Goal: Task Accomplishment & Management: Manage account settings

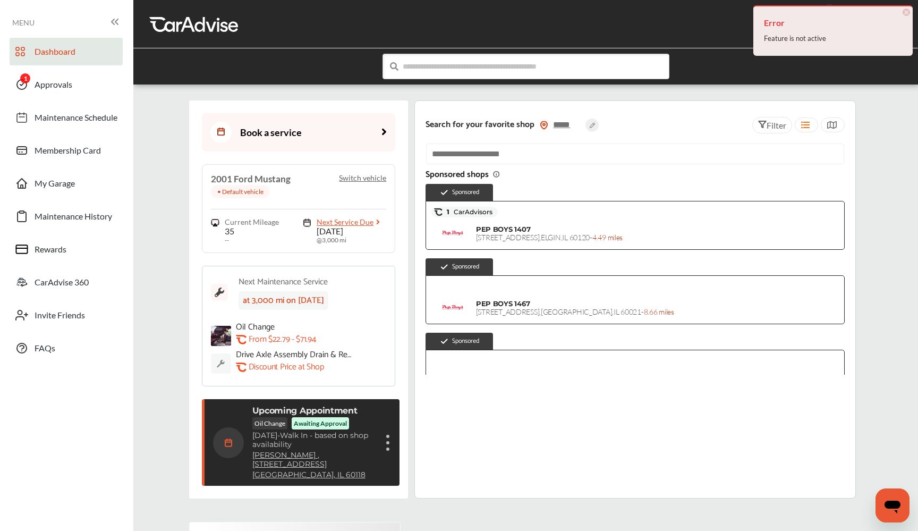
click at [909, 13] on span "×" at bounding box center [906, 12] width 7 height 7
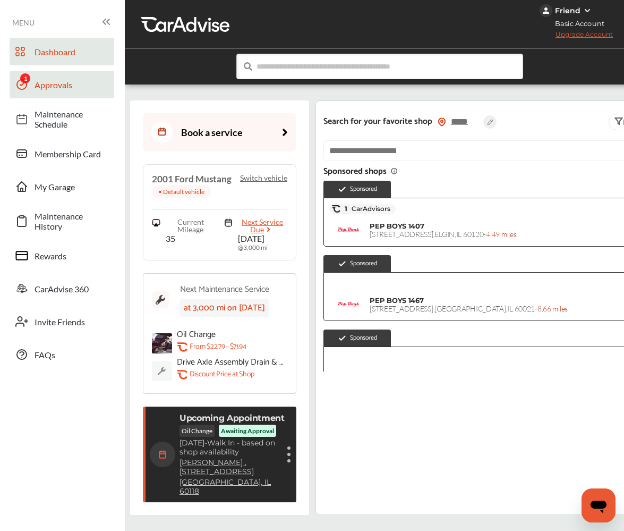
click at [71, 78] on link "Approvals" at bounding box center [62, 85] width 105 height 28
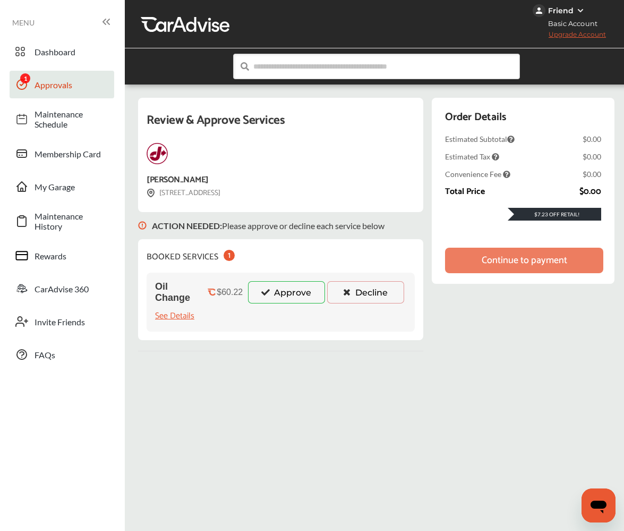
click at [286, 298] on button "Approve" at bounding box center [286, 292] width 77 height 22
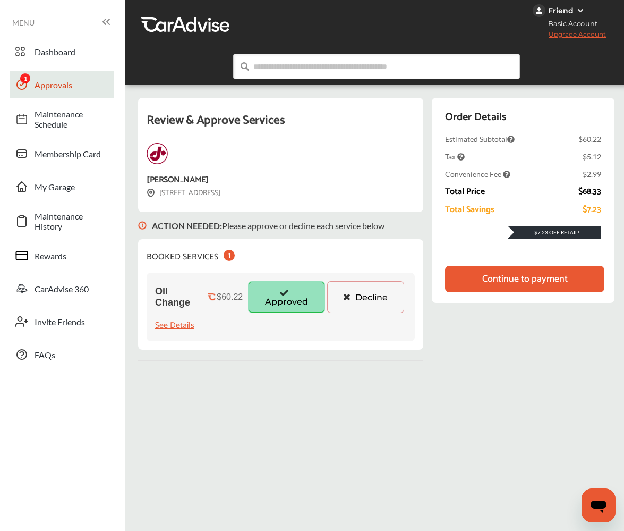
click at [486, 287] on div "Continue to payment" at bounding box center [524, 279] width 159 height 27
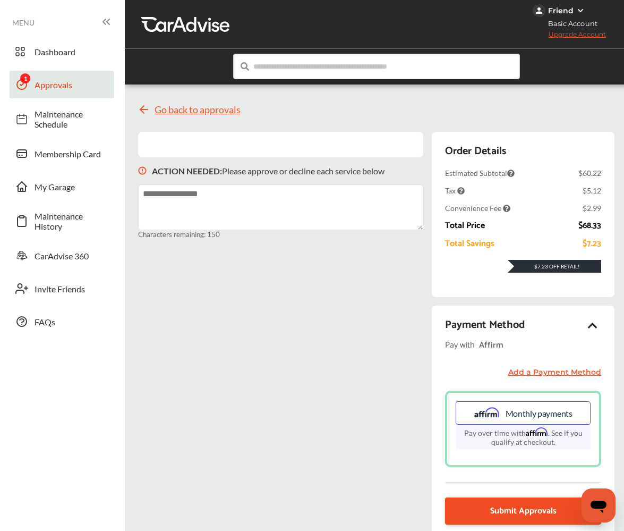
click at [485, 508] on link "Submit Approvals" at bounding box center [523, 510] width 156 height 27
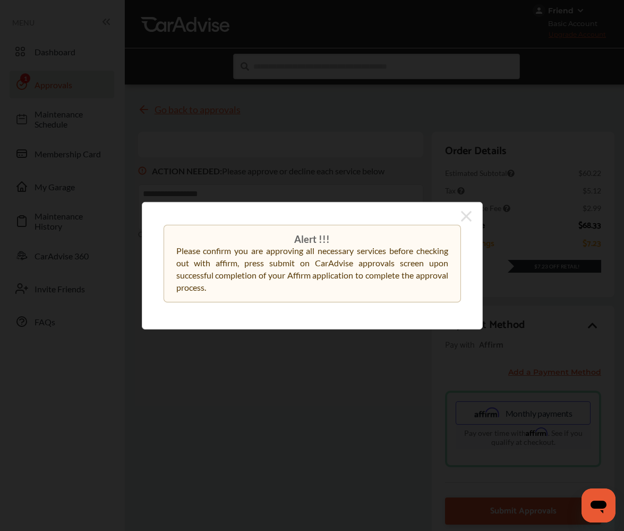
click at [464, 217] on icon at bounding box center [466, 215] width 11 height 11
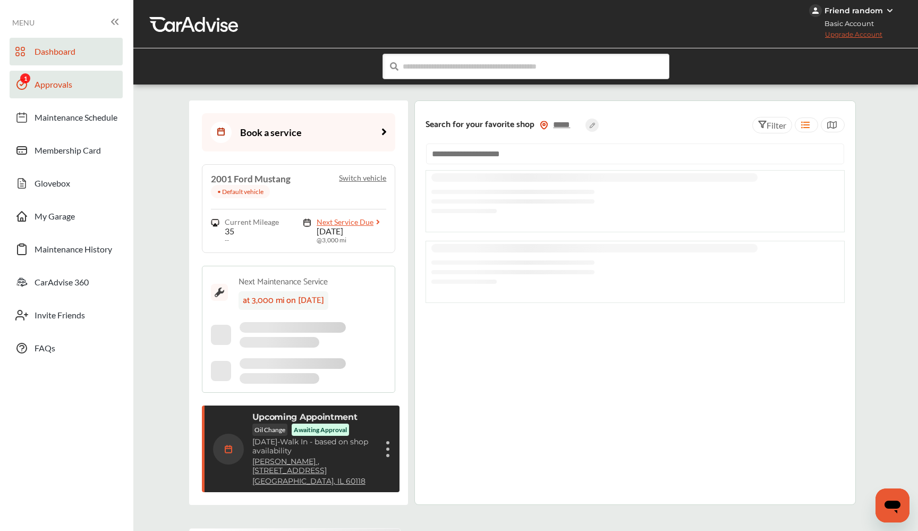
click at [64, 86] on span "Approvals" at bounding box center [54, 86] width 38 height 14
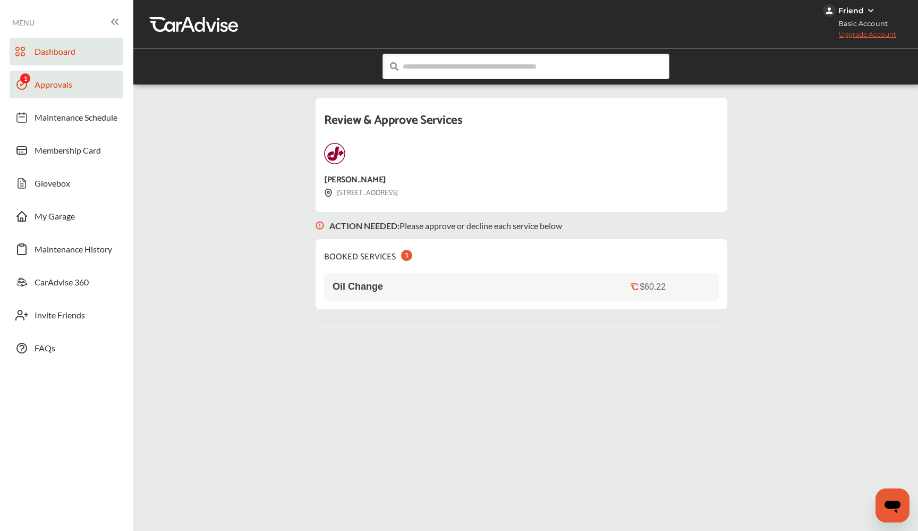
click at [61, 59] on span "Dashboard" at bounding box center [55, 53] width 41 height 14
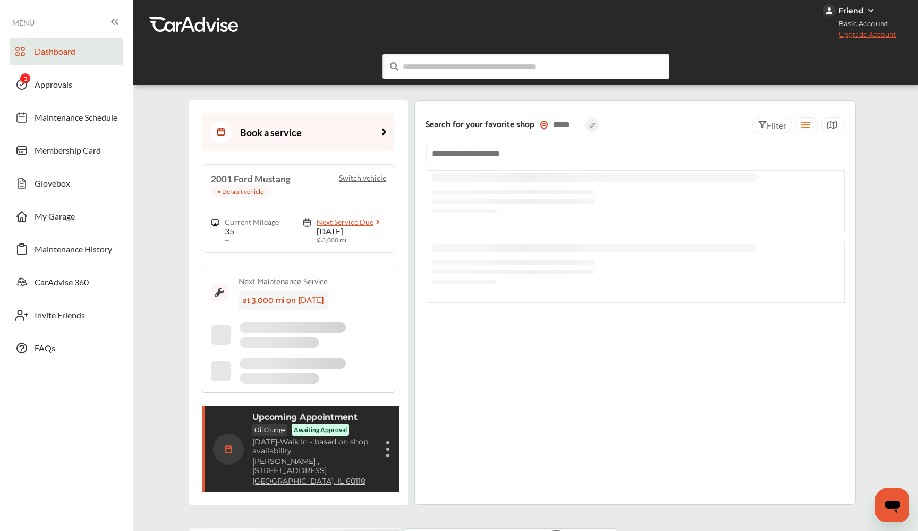
click at [864, 12] on div "Friend" at bounding box center [860, 10] width 74 height 13
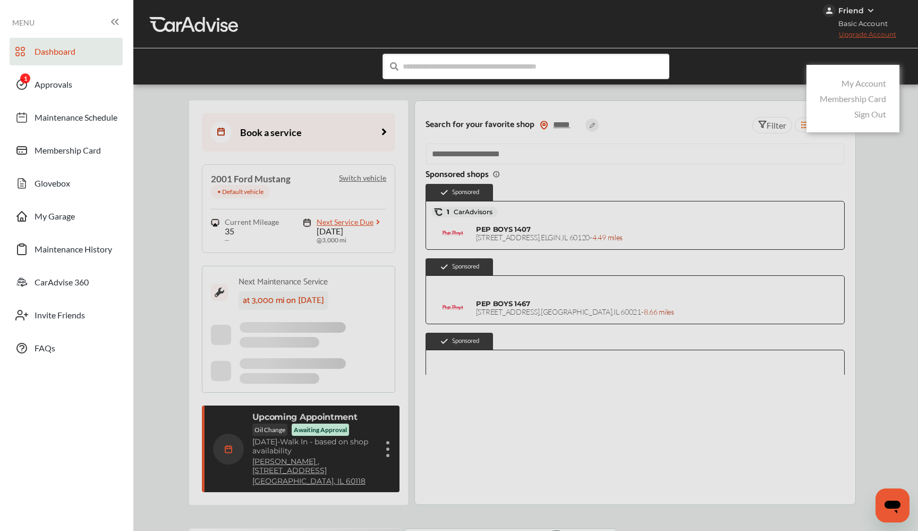
click at [865, 109] on link "Sign Out" at bounding box center [870, 114] width 32 height 10
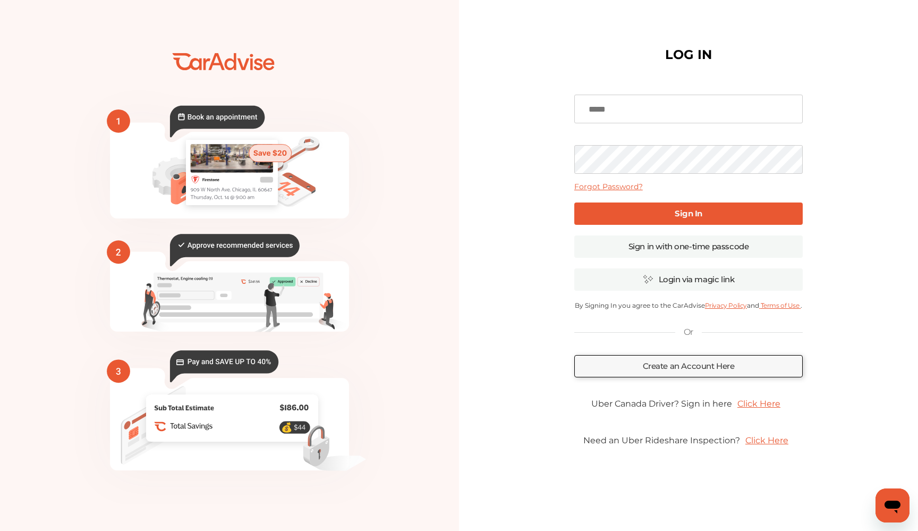
click at [661, 123] on div "Forgot Password? Sign In Sign in with one-time passcode Login via magic link By…" at bounding box center [688, 265] width 228 height 369
click at [659, 111] on input at bounding box center [688, 109] width 228 height 29
type input "**********"
click at [630, 222] on link "Sign In" at bounding box center [688, 213] width 228 height 22
